Goal: Task Accomplishment & Management: Use online tool/utility

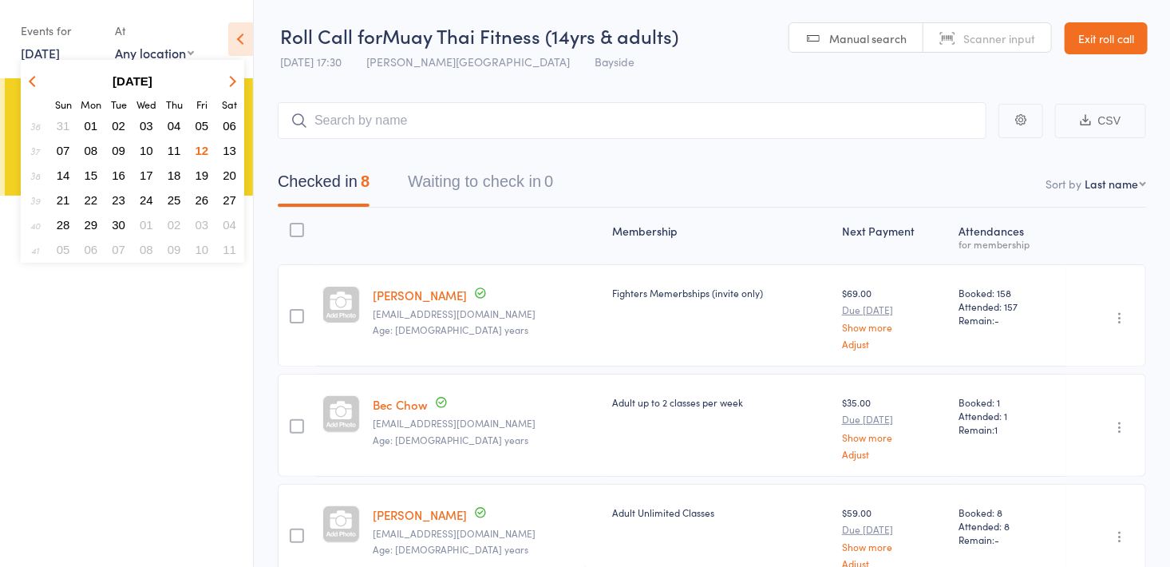
click at [227, 151] on span "13" at bounding box center [230, 151] width 14 height 14
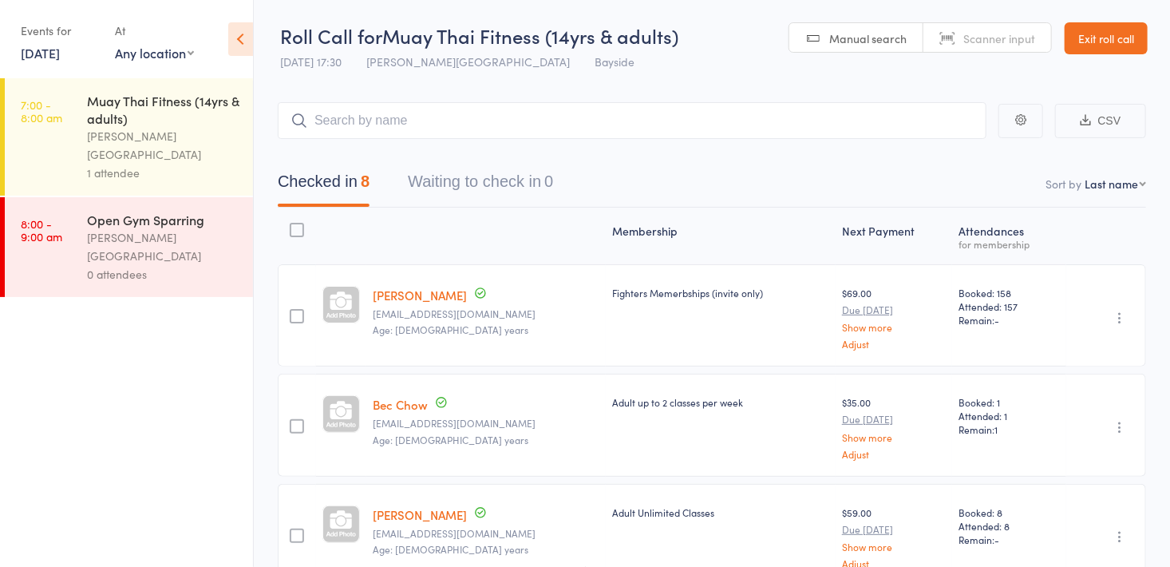
click at [95, 139] on div "[PERSON_NAME][GEOGRAPHIC_DATA]" at bounding box center [163, 145] width 152 height 37
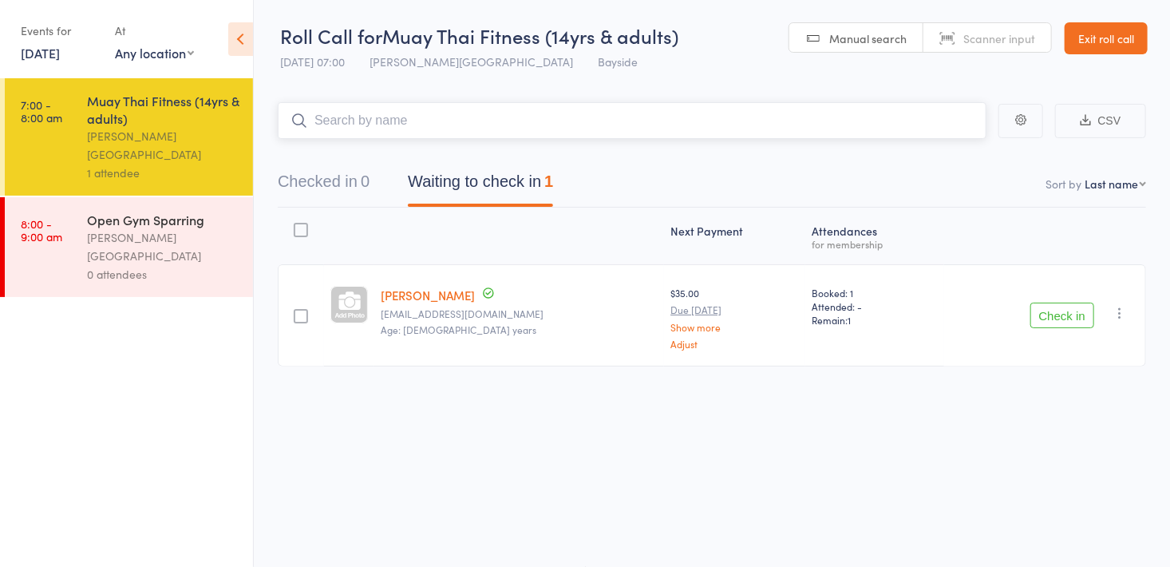
click at [322, 188] on button "Checked in 0" at bounding box center [324, 185] width 92 height 42
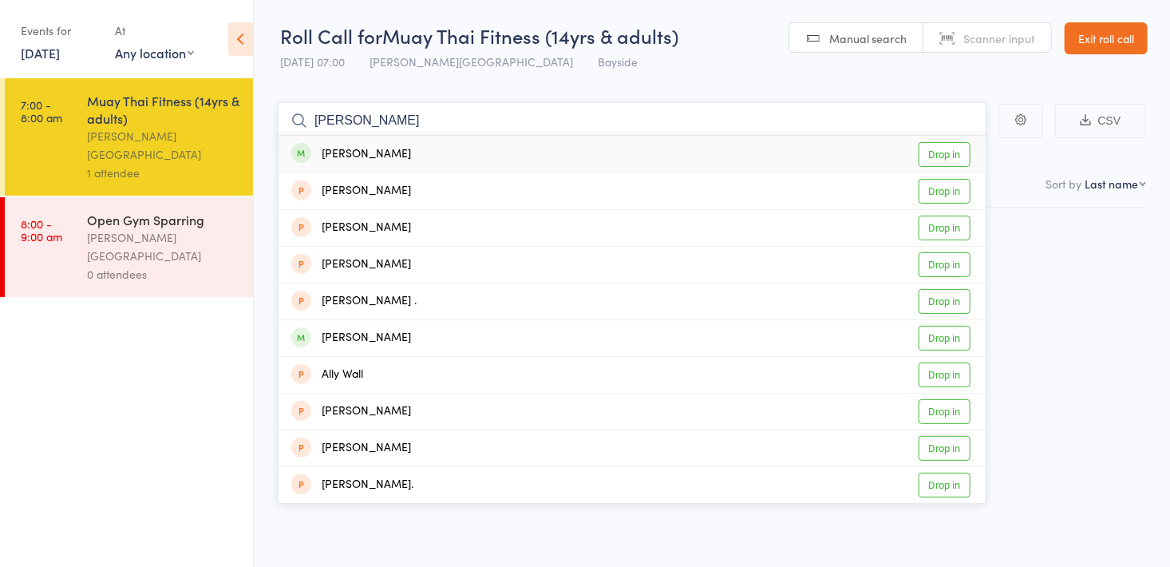
type input "[PERSON_NAME]"
click at [942, 152] on link "Drop in" at bounding box center [945, 154] width 52 height 25
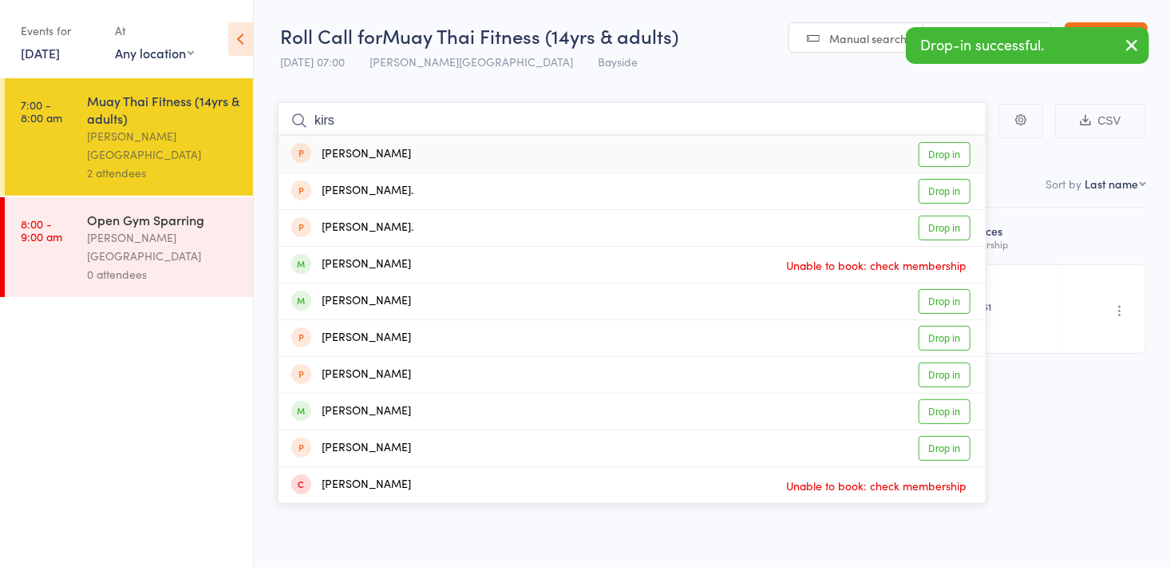
type input "kirs"
click at [945, 299] on link "Drop in" at bounding box center [945, 301] width 52 height 25
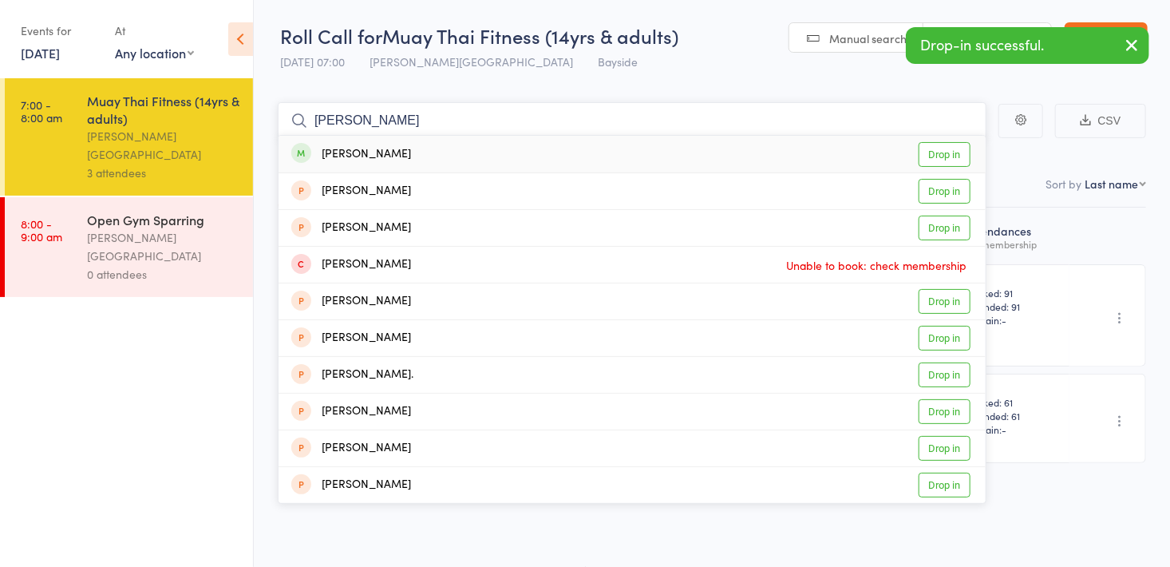
type input "[PERSON_NAME]"
click at [940, 150] on link "Drop in" at bounding box center [945, 154] width 52 height 25
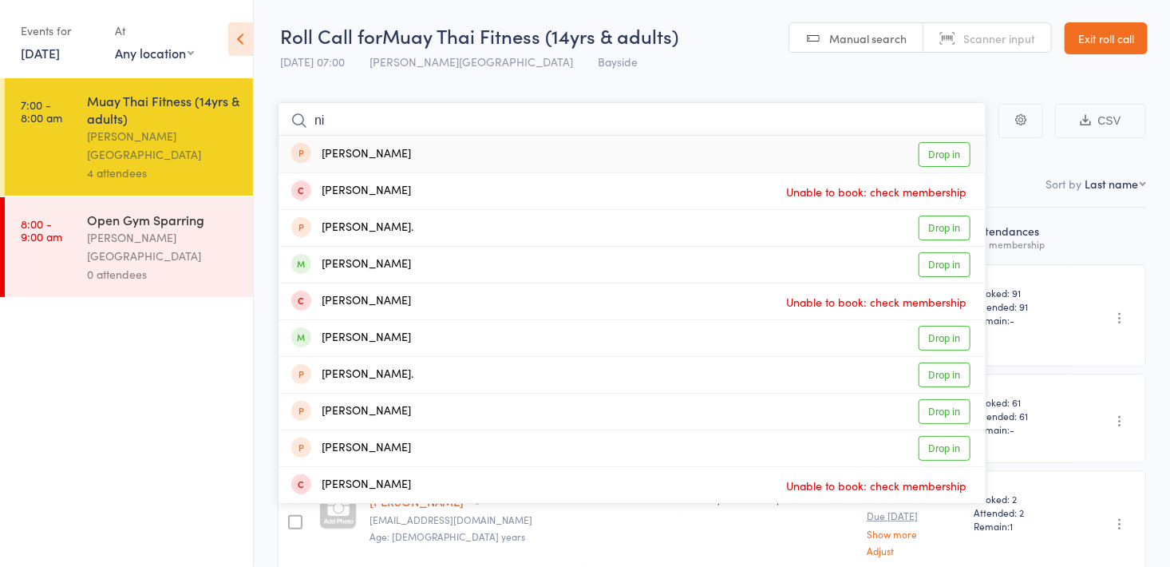
type input "n"
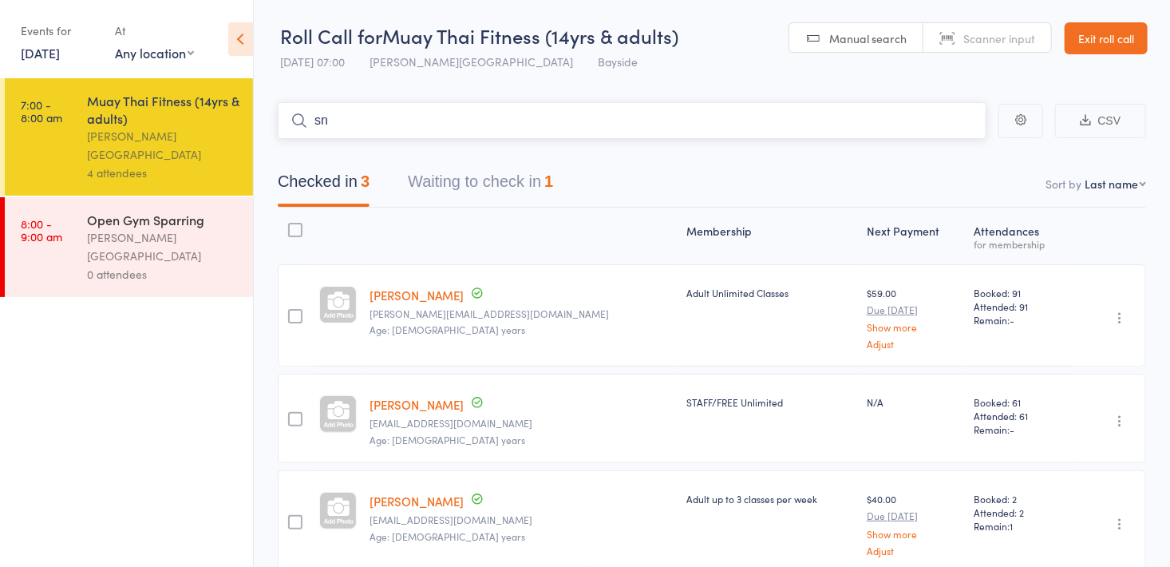
type input "s"
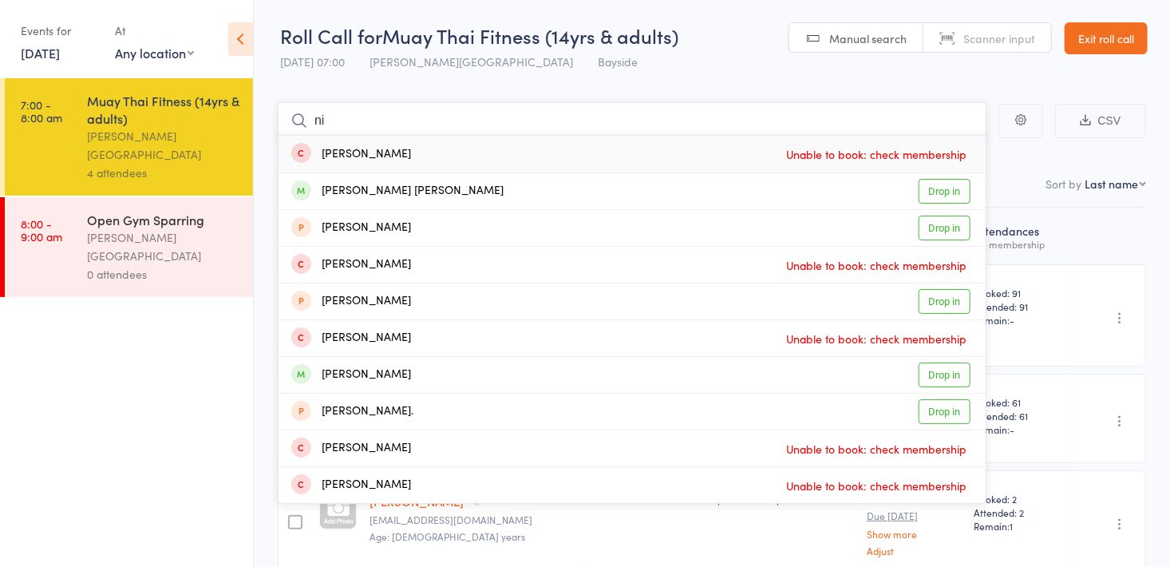
type input "n"
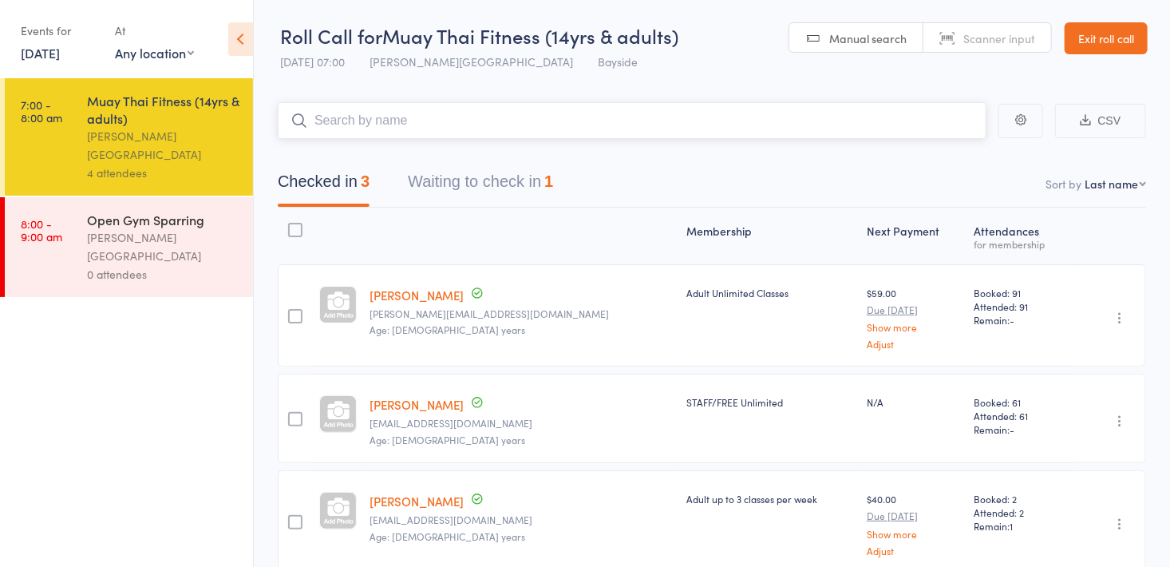
type input "n"
click at [980, 26] on link "Scanner input" at bounding box center [988, 38] width 128 height 30
type input "0211"
type input "dane"
click at [848, 37] on span "Manual search" at bounding box center [868, 38] width 77 height 16
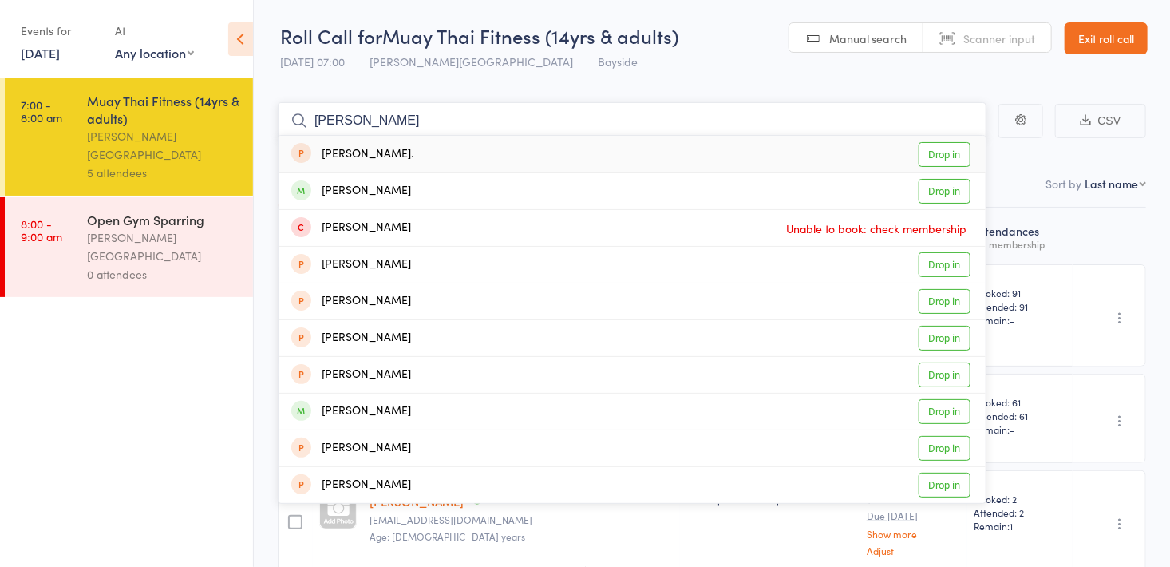
type input "dan"
click at [950, 194] on link "Drop in" at bounding box center [945, 191] width 52 height 25
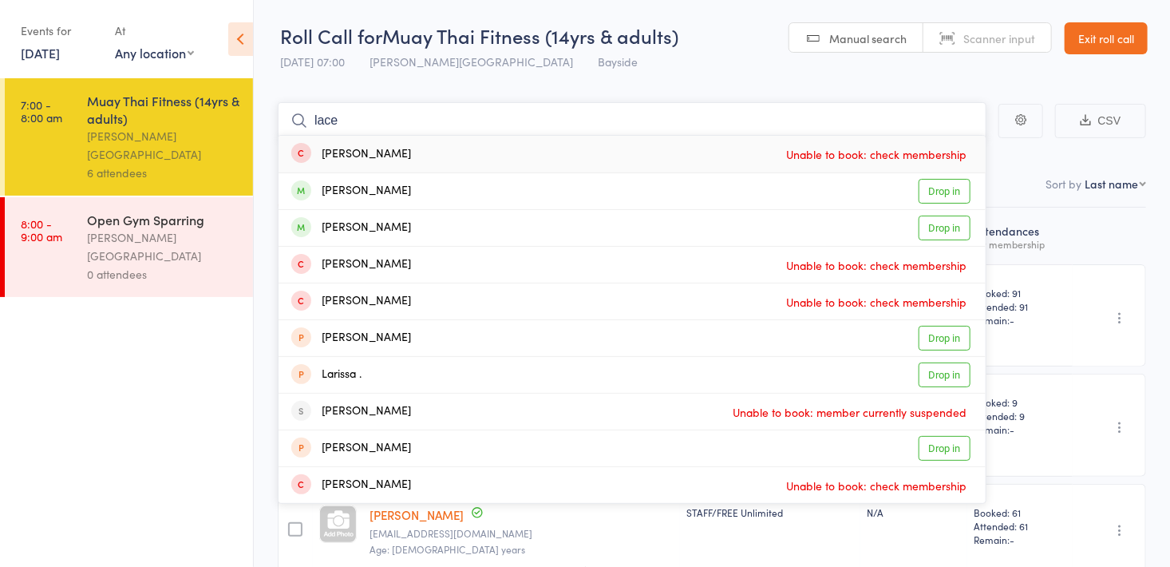
type input "lace"
click at [936, 223] on link "Drop in" at bounding box center [945, 228] width 52 height 25
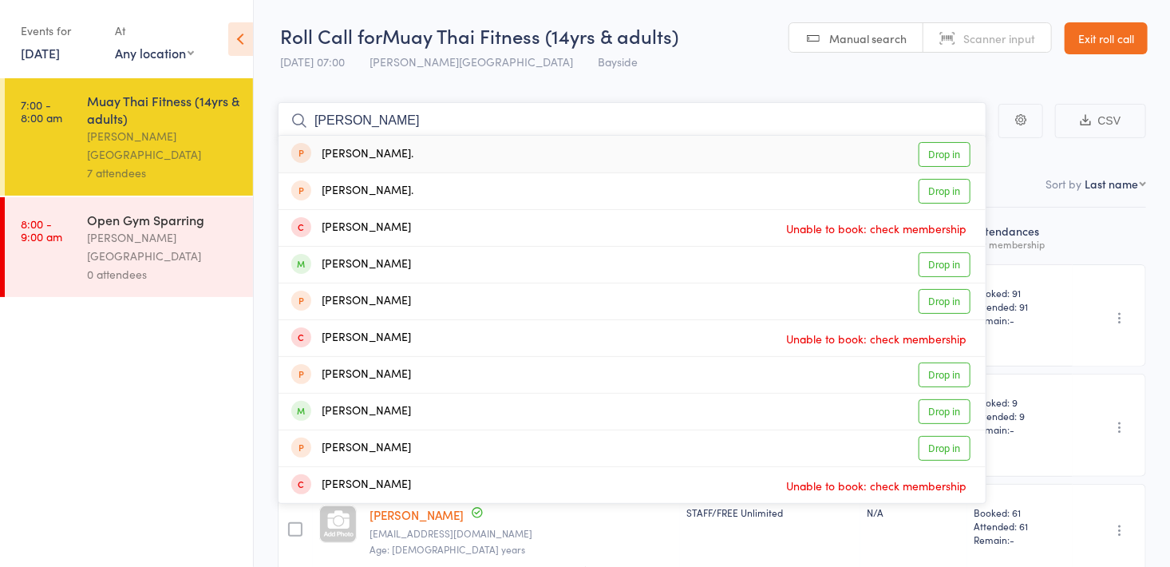
type input "alex"
click at [939, 255] on link "Drop in" at bounding box center [945, 264] width 52 height 25
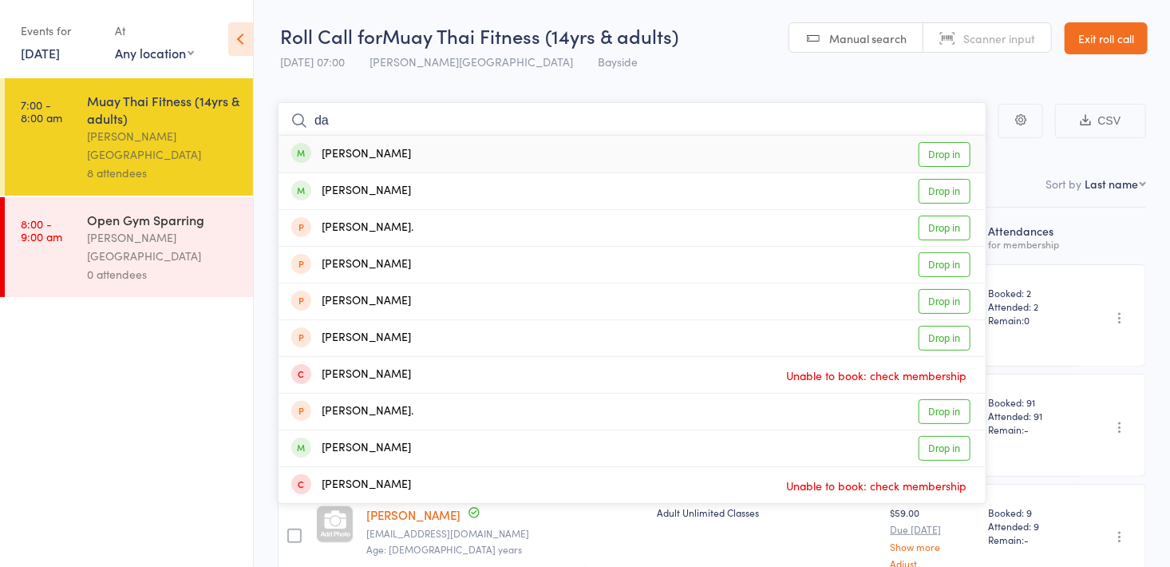
type input "d"
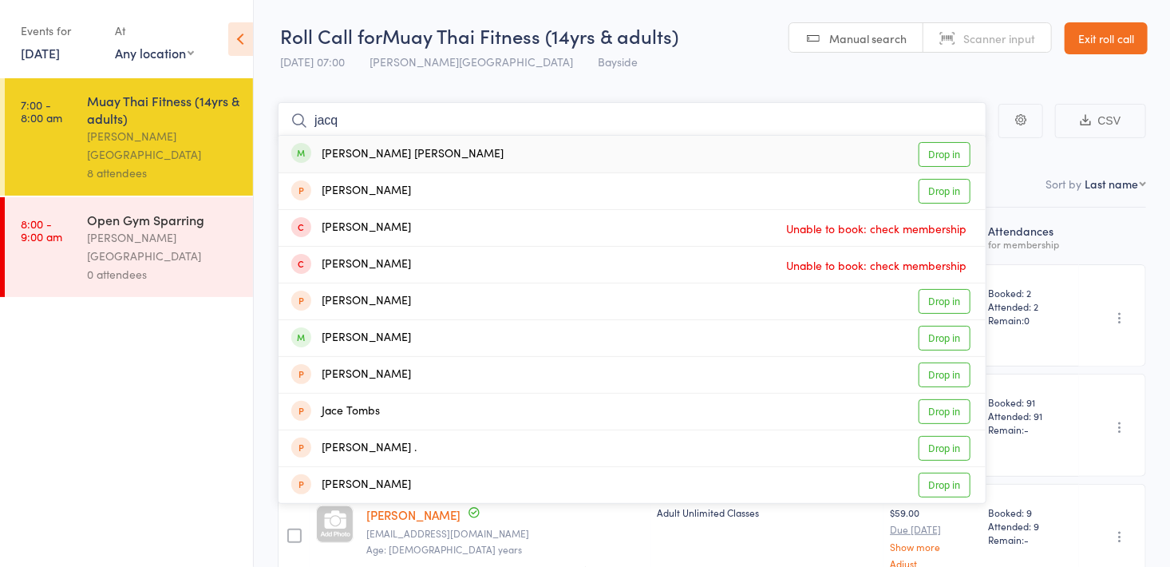
type input "jacq"
click at [945, 145] on link "Drop in" at bounding box center [945, 154] width 52 height 25
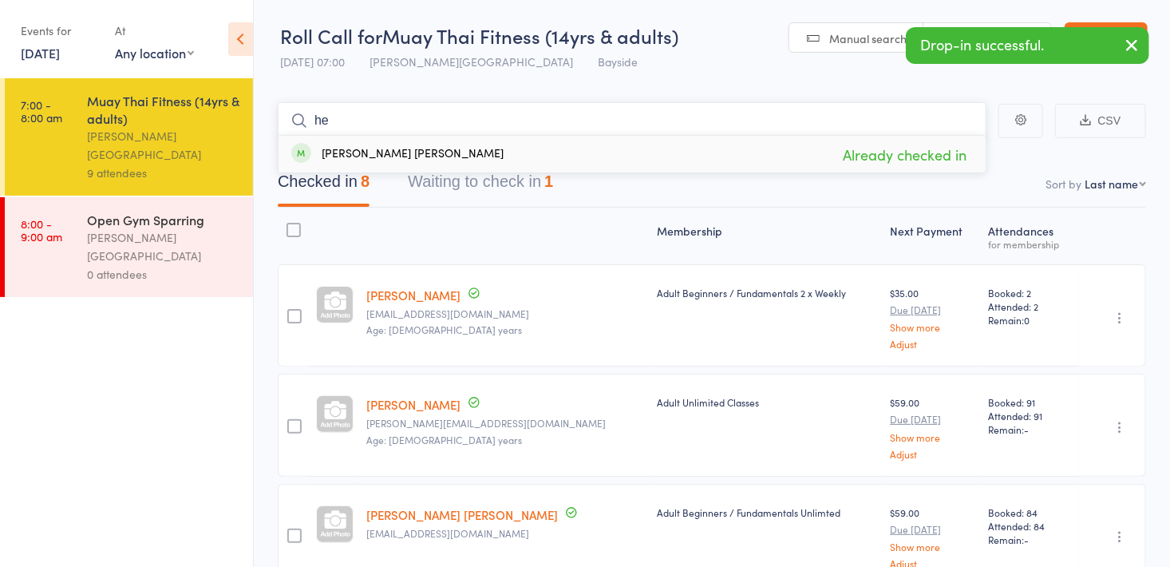
type input "h"
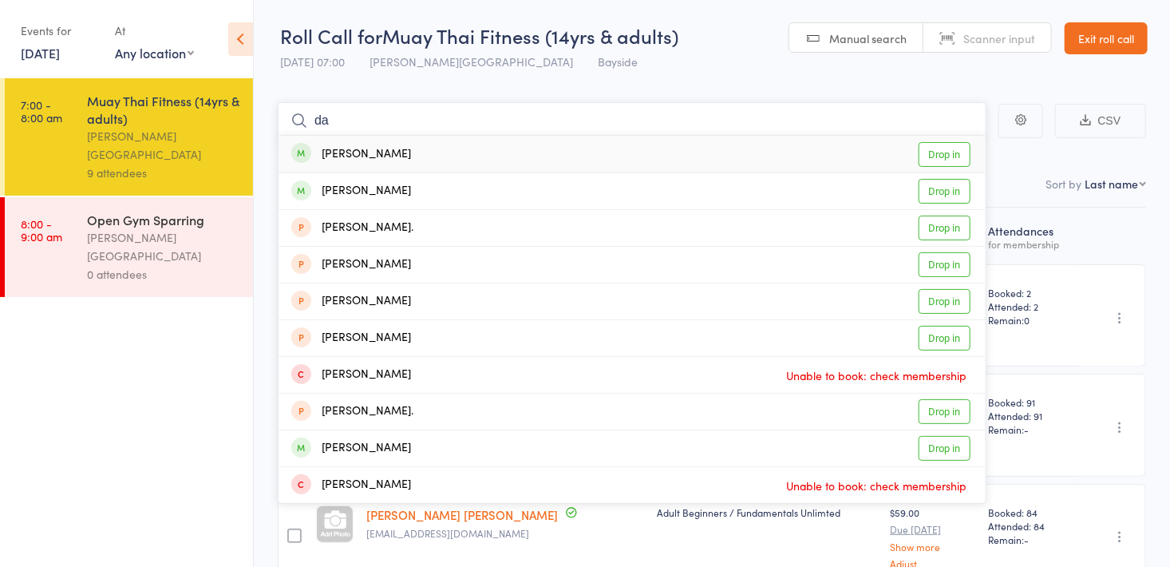
type input "d"
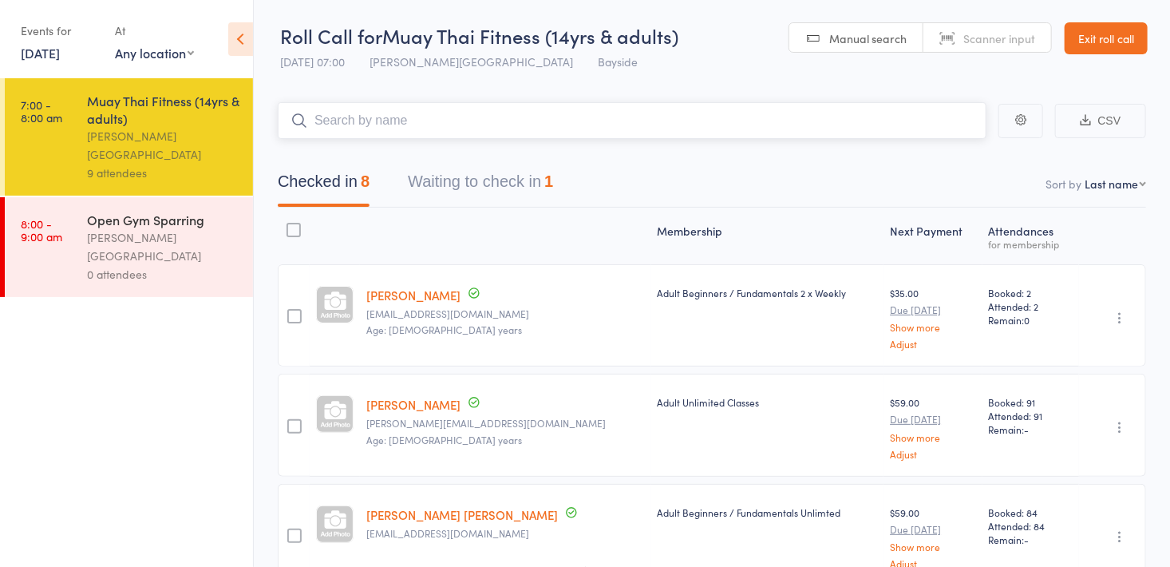
click at [453, 188] on button "Waiting to check in 1" at bounding box center [480, 185] width 145 height 42
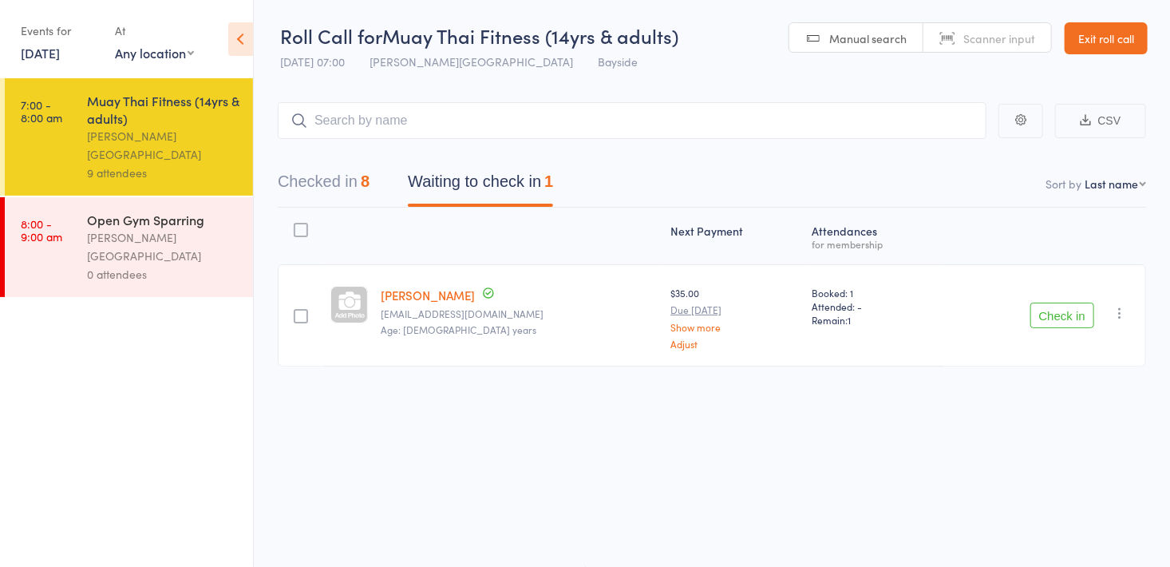
click at [1050, 310] on button "Check in" at bounding box center [1063, 316] width 64 height 26
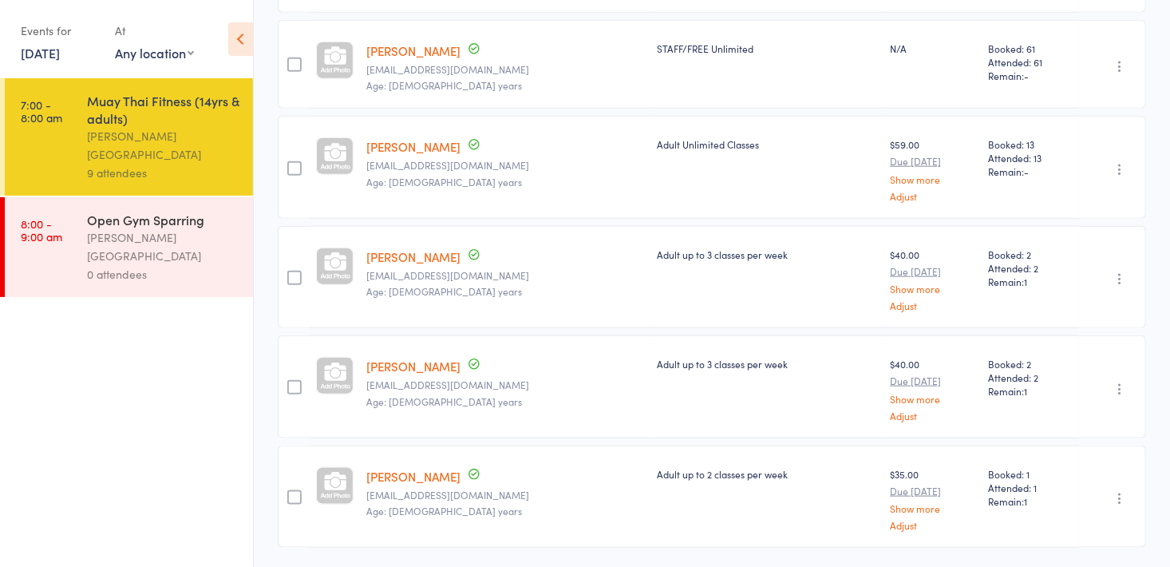
scroll to position [729, 0]
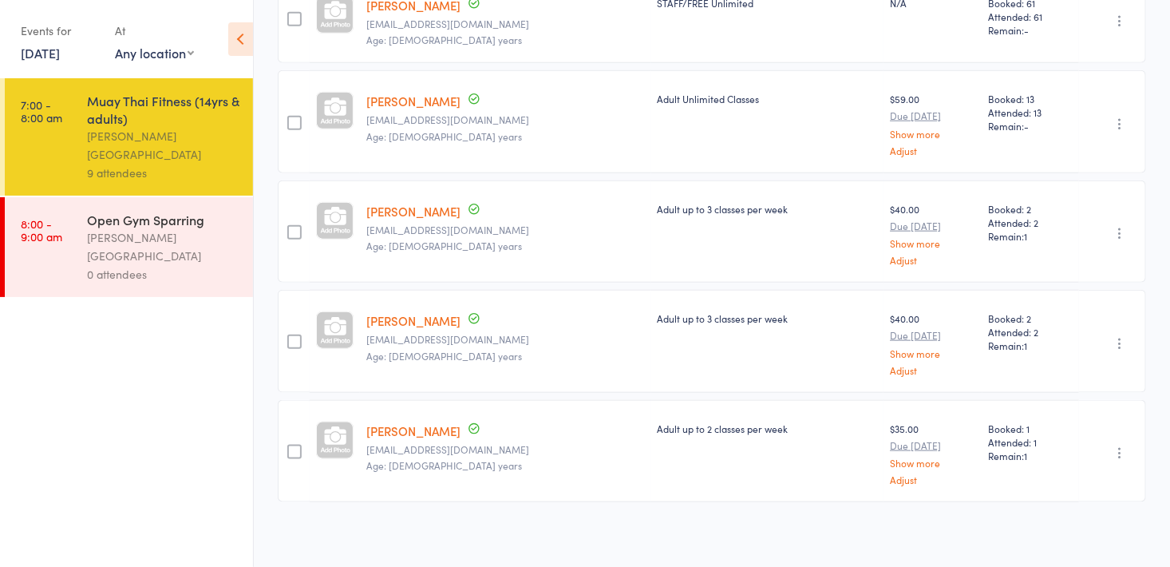
click at [392, 422] on link "[PERSON_NAME]" at bounding box center [413, 430] width 94 height 17
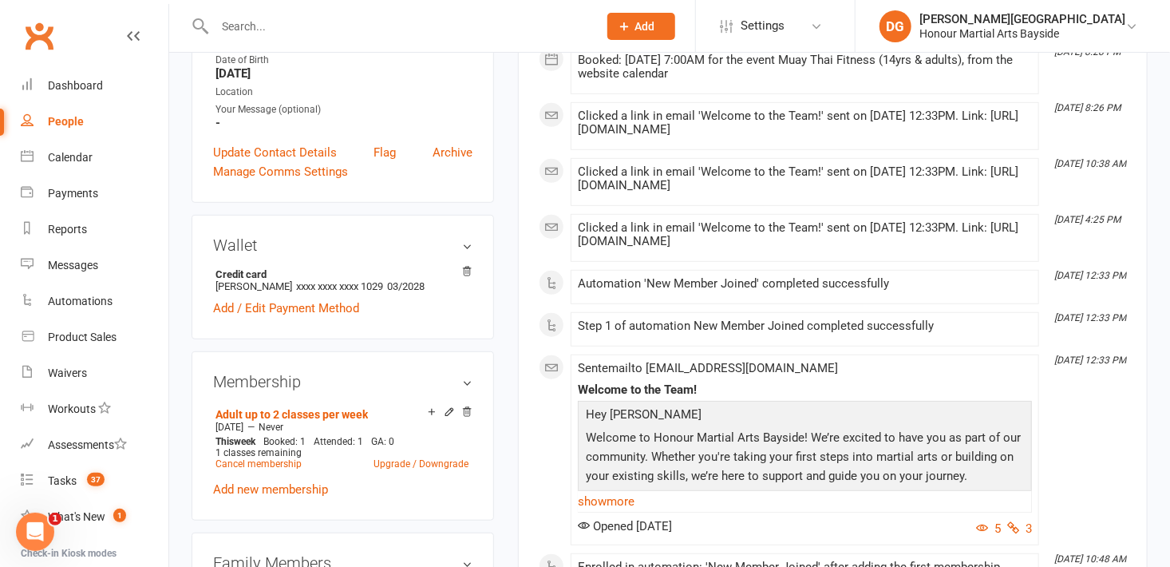
scroll to position [353, 0]
click at [272, 150] on link "Update Contact Details" at bounding box center [275, 154] width 124 height 19
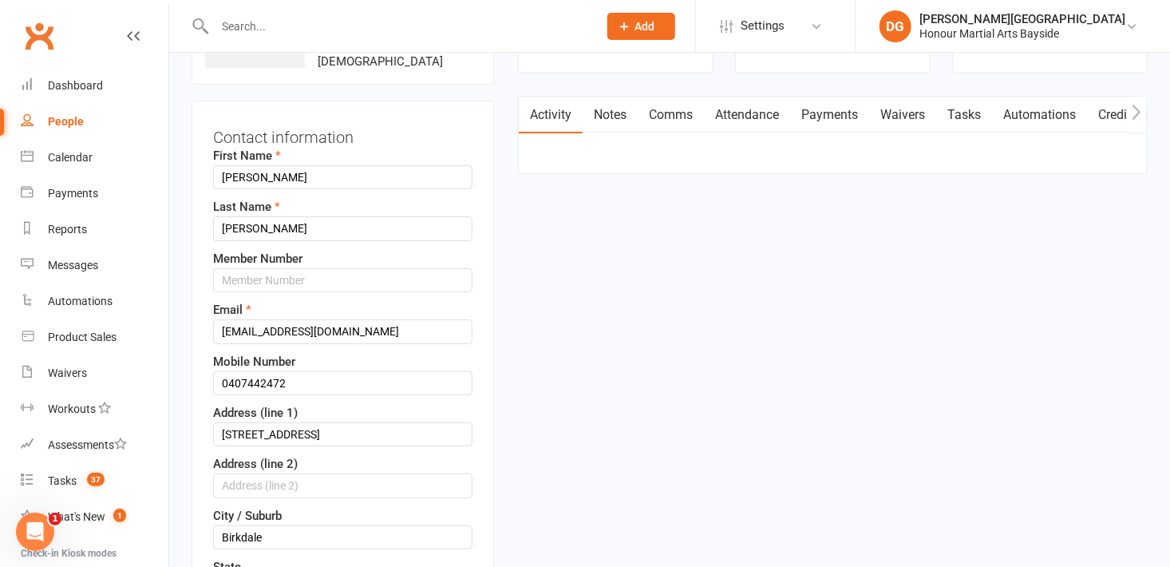
scroll to position [75, 0]
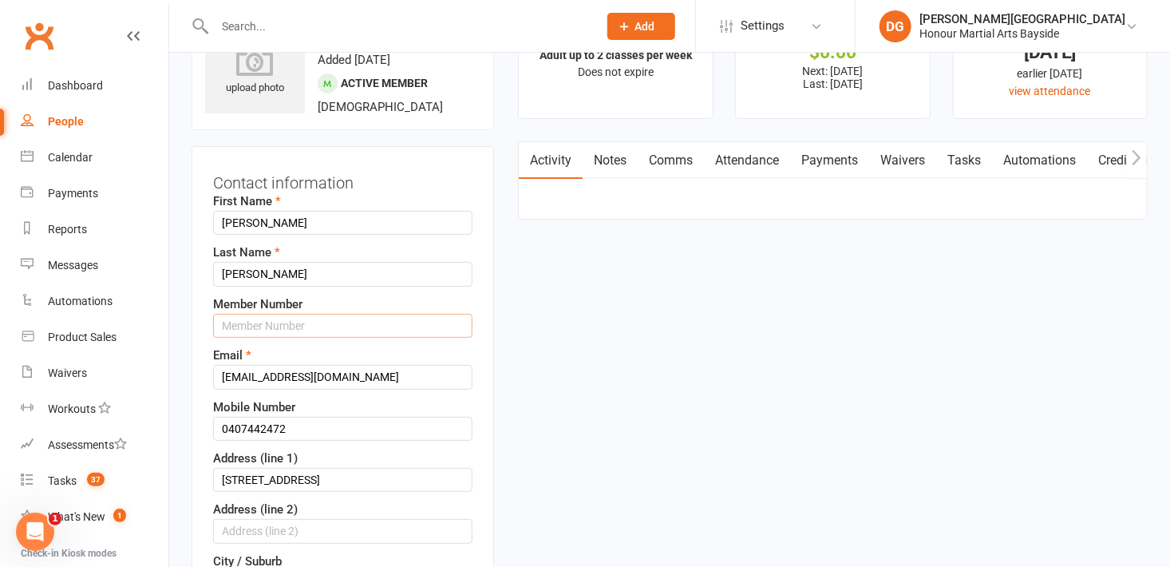
click at [266, 318] on input "text" at bounding box center [342, 326] width 259 height 24
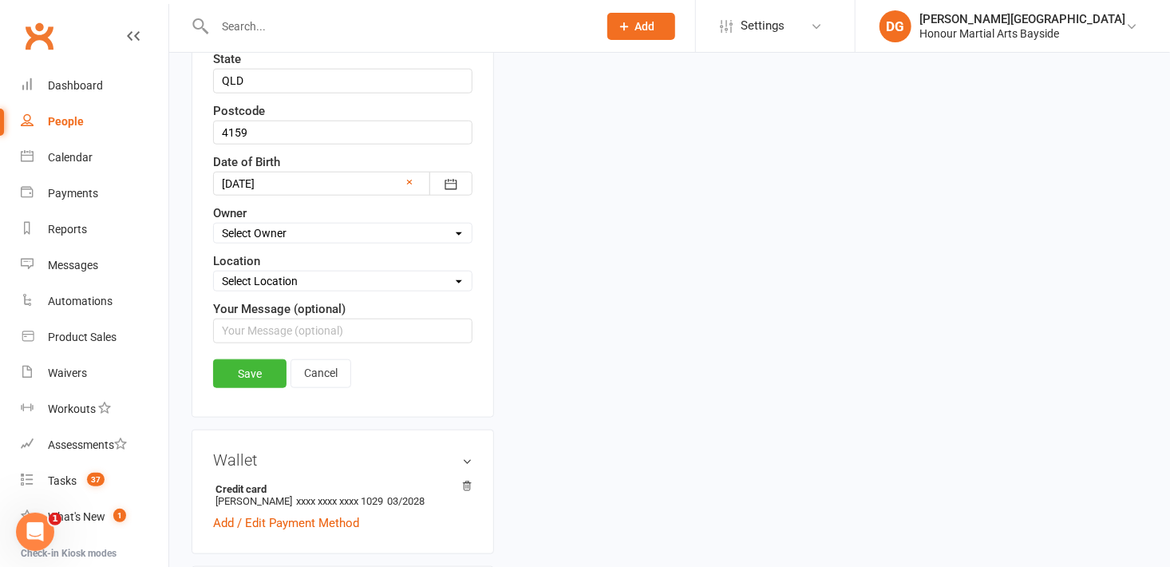
scroll to position [640, 0]
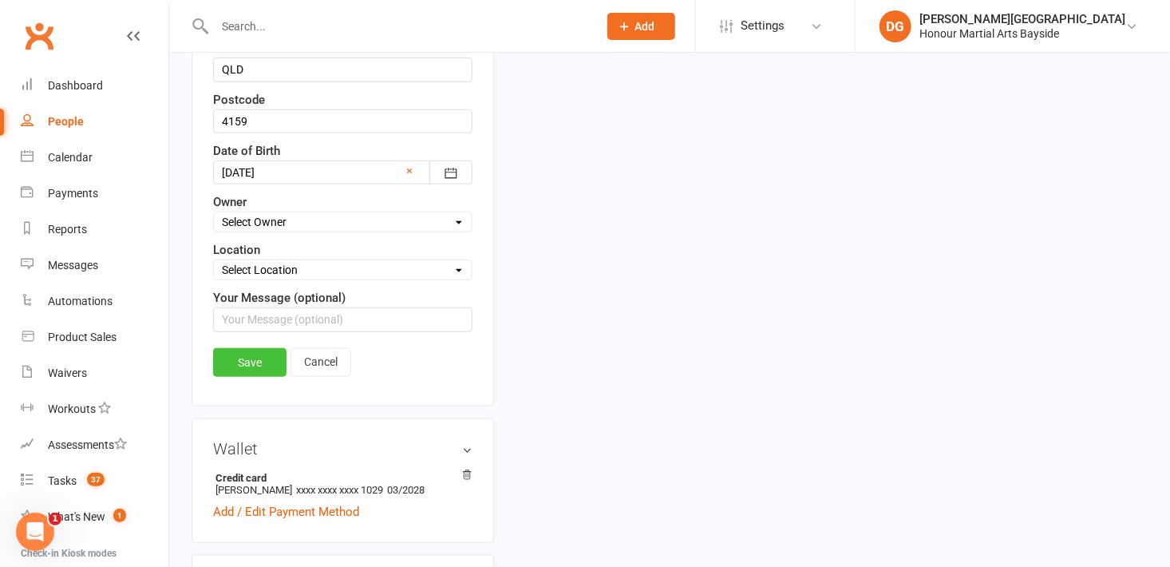
type input "0078"
click at [246, 354] on link "Save" at bounding box center [249, 362] width 73 height 29
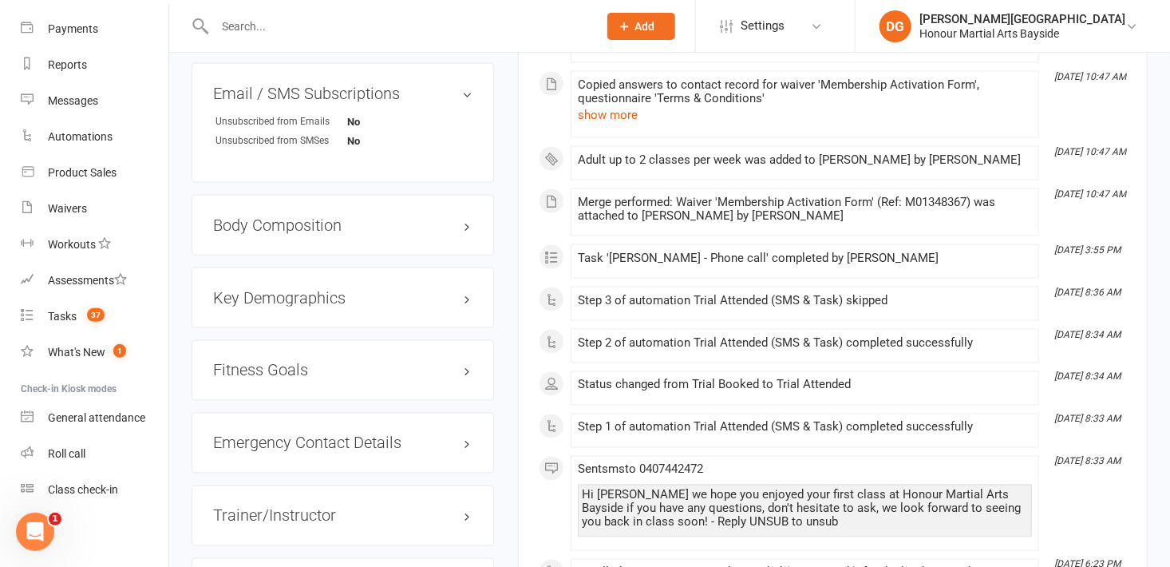
scroll to position [1115, 0]
click at [60, 451] on div "Roll call" at bounding box center [67, 453] width 38 height 13
